Goal: Information Seeking & Learning: Learn about a topic

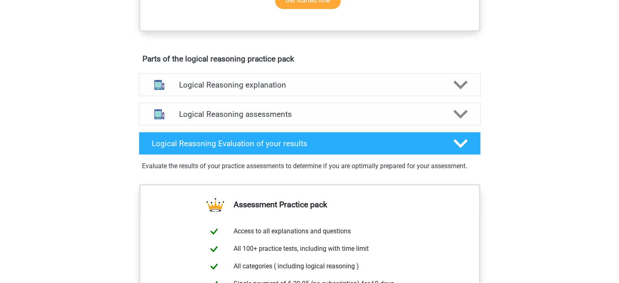
scroll to position [407, 0]
click at [463, 89] on polygon at bounding box center [460, 84] width 14 height 9
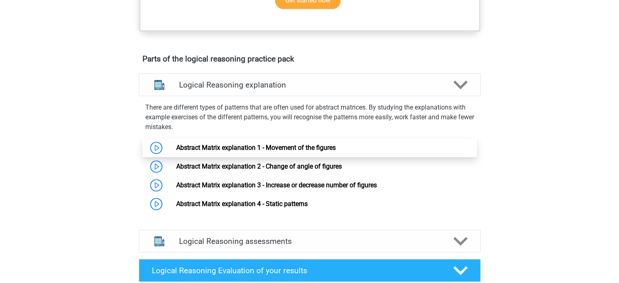
click at [328, 151] on link "Abstract Matrix explanation 1 - Movement of the figures" at bounding box center [255, 148] width 159 height 8
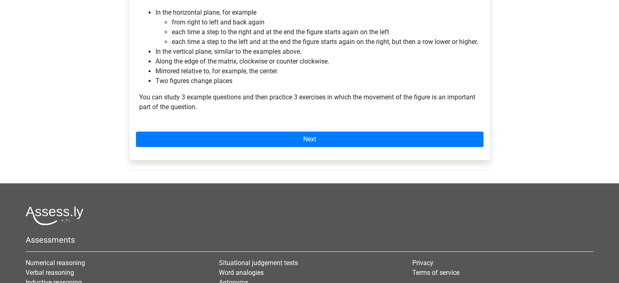
scroll to position [610, 0]
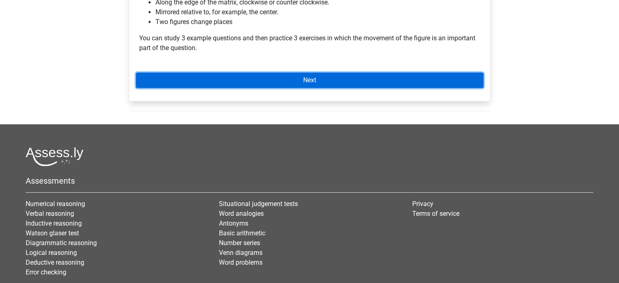
click at [286, 88] on link "Next" at bounding box center [309, 79] width 347 height 15
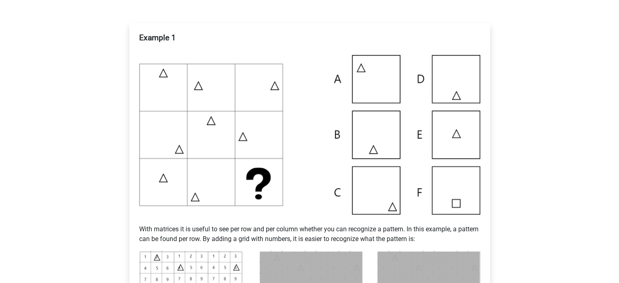
scroll to position [122, 0]
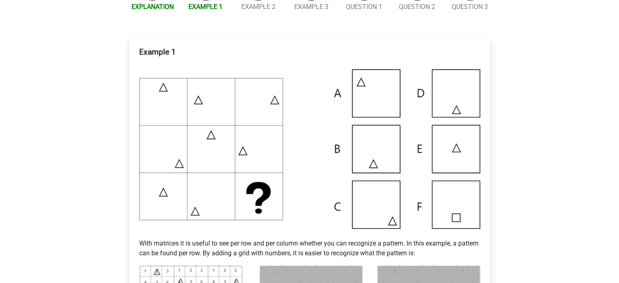
click at [271, 34] on div "Example 1 With matrices it is useful to see per row and per column whether you …" at bounding box center [309, 239] width 373 height 437
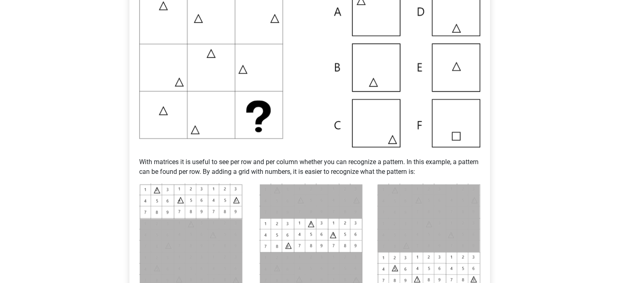
scroll to position [244, 0]
